Goal: Find specific page/section: Find specific page/section

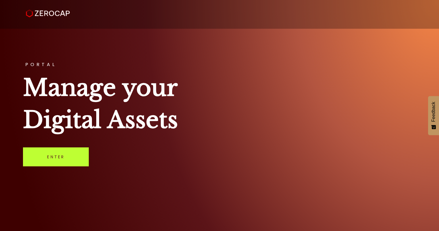
click at [58, 154] on link "Enter" at bounding box center [56, 156] width 66 height 19
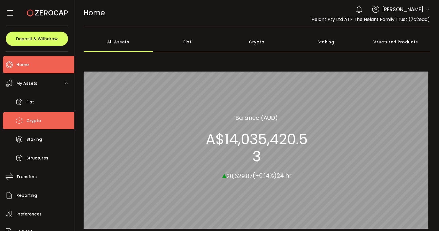
click at [39, 124] on span "Crypto" at bounding box center [33, 121] width 15 height 8
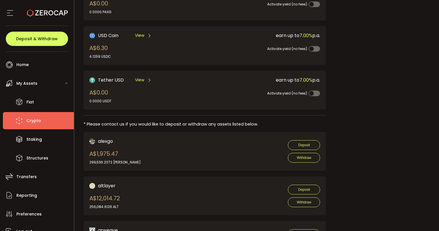
scroll to position [201, 0]
